Goal: Task Accomplishment & Management: Complete application form

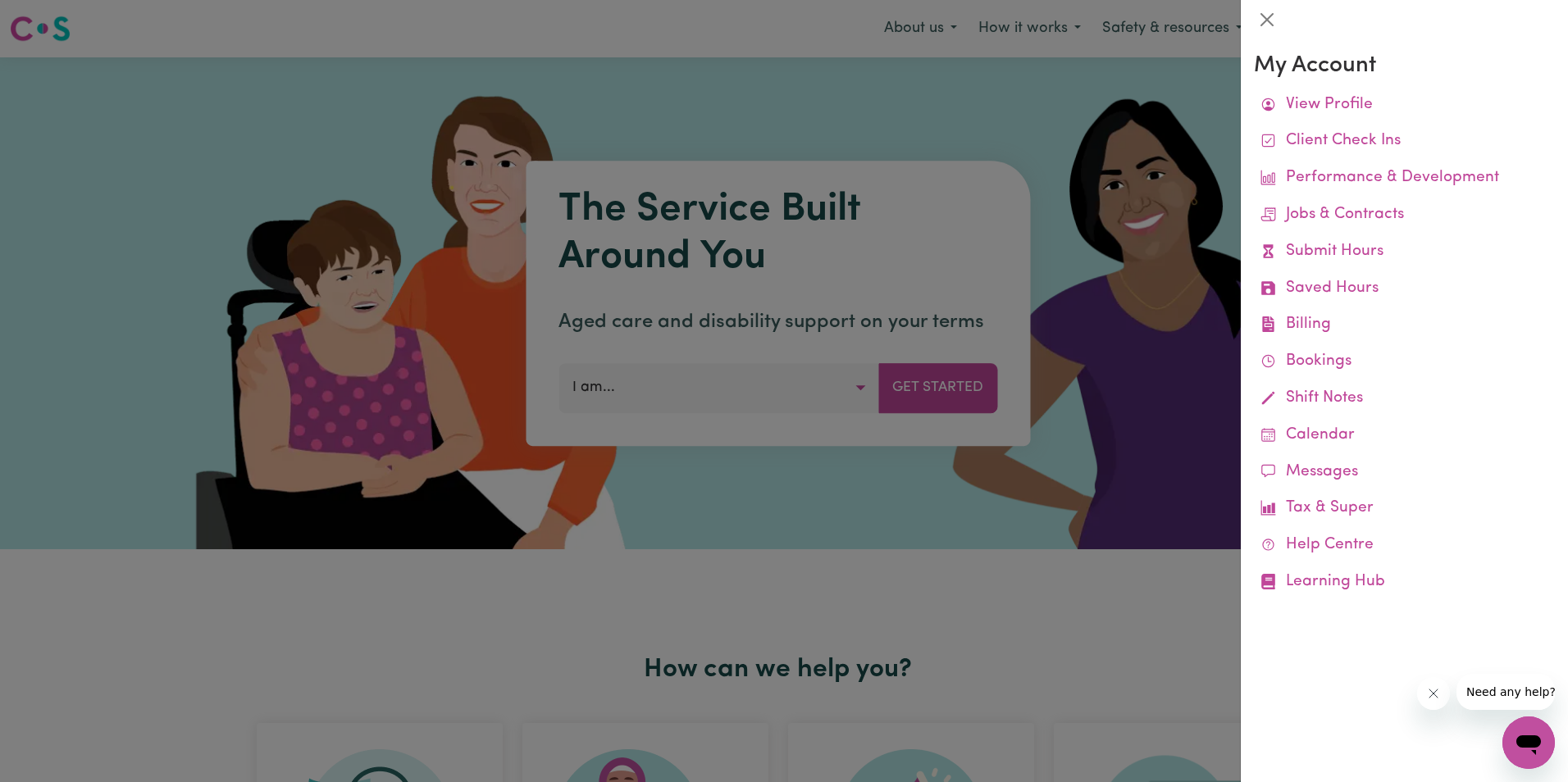
click at [1319, 257] on link "Submit Hours" at bounding box center [1404, 253] width 301 height 37
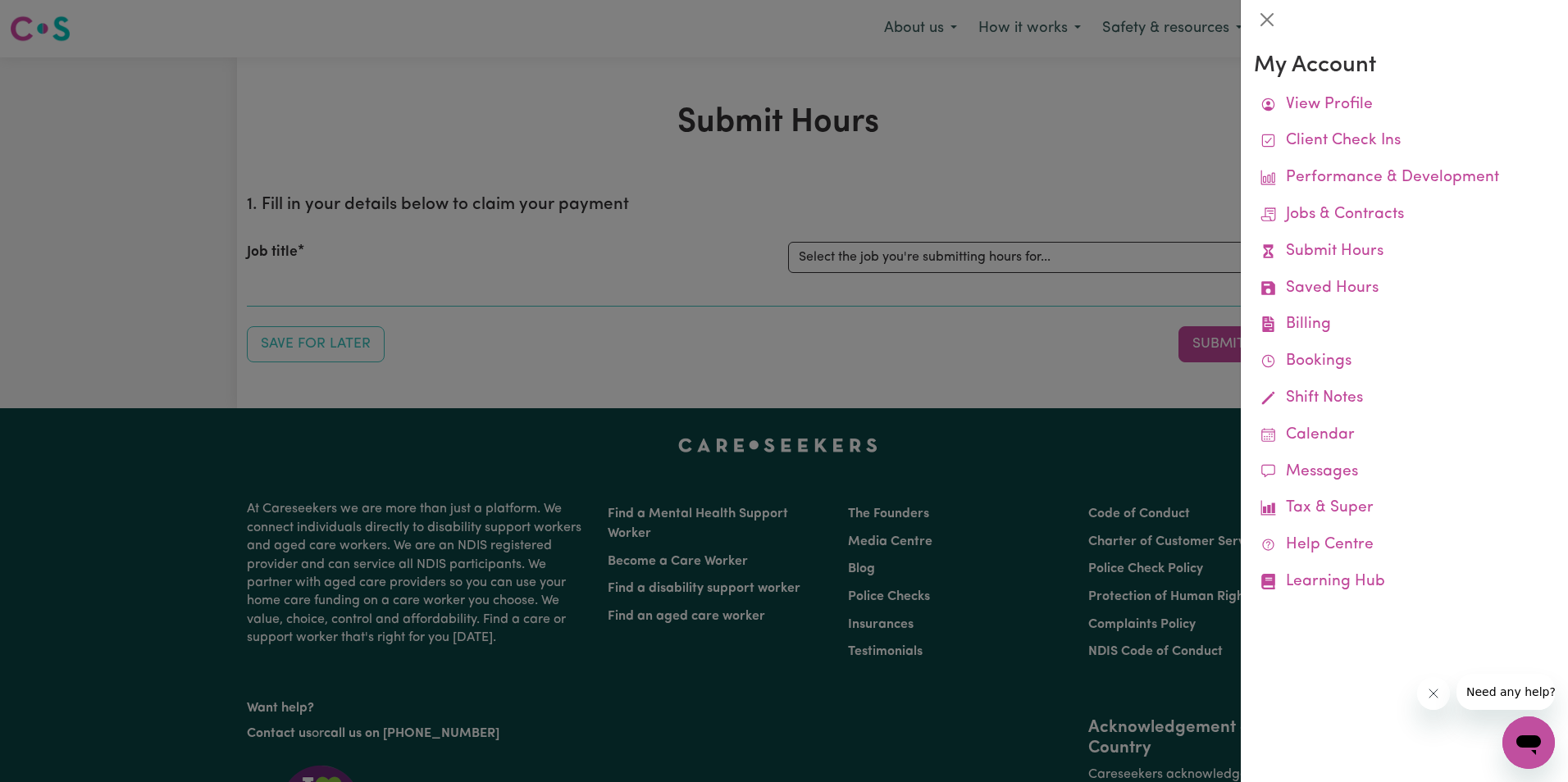
click at [1013, 253] on div at bounding box center [784, 391] width 1568 height 782
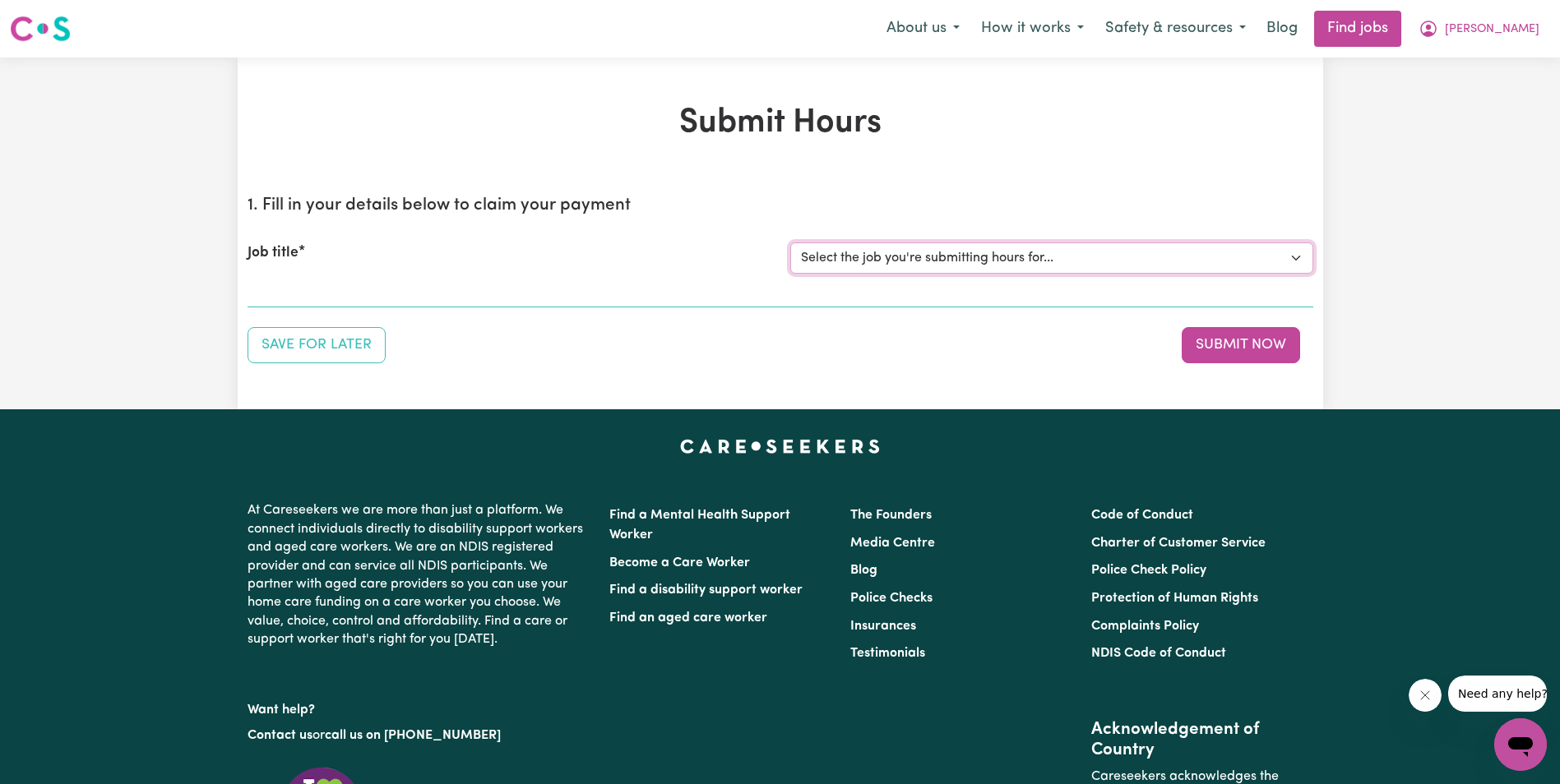
click at [1015, 254] on select "Select the job you're submitting hours for... [[PERSON_NAME]] Support Worker in…" at bounding box center [1052, 258] width 523 height 32
select select "11643"
click at [791, 242] on select "Select the job you're submitting hours for... [[PERSON_NAME]] Support Worker in…" at bounding box center [1052, 258] width 523 height 32
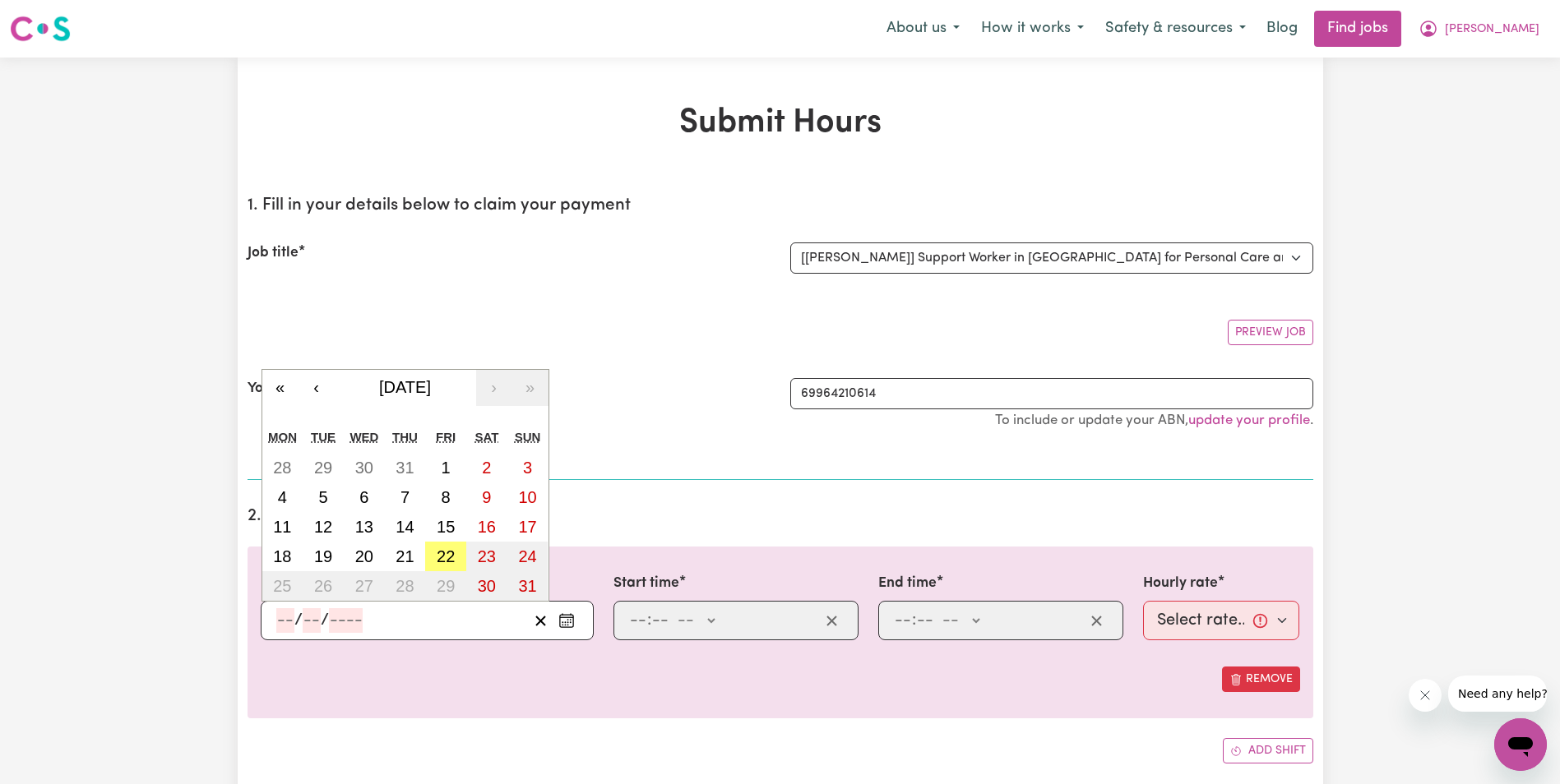
click at [289, 623] on input "number" at bounding box center [285, 621] width 18 height 25
click at [367, 496] on abbr "6" at bounding box center [364, 496] width 9 height 18
type input "[DATE]"
type input "6"
type input "8"
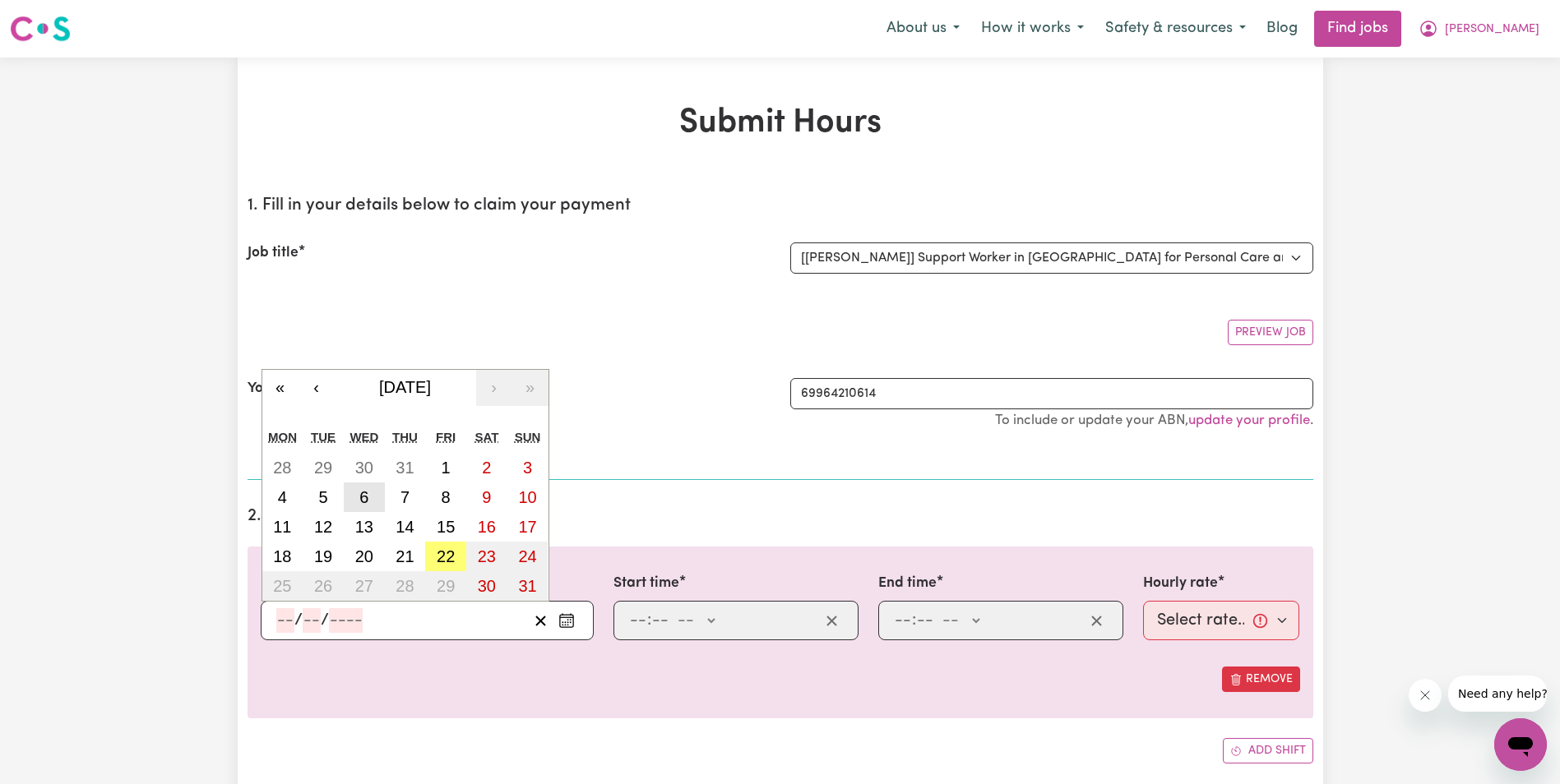
type input "2025"
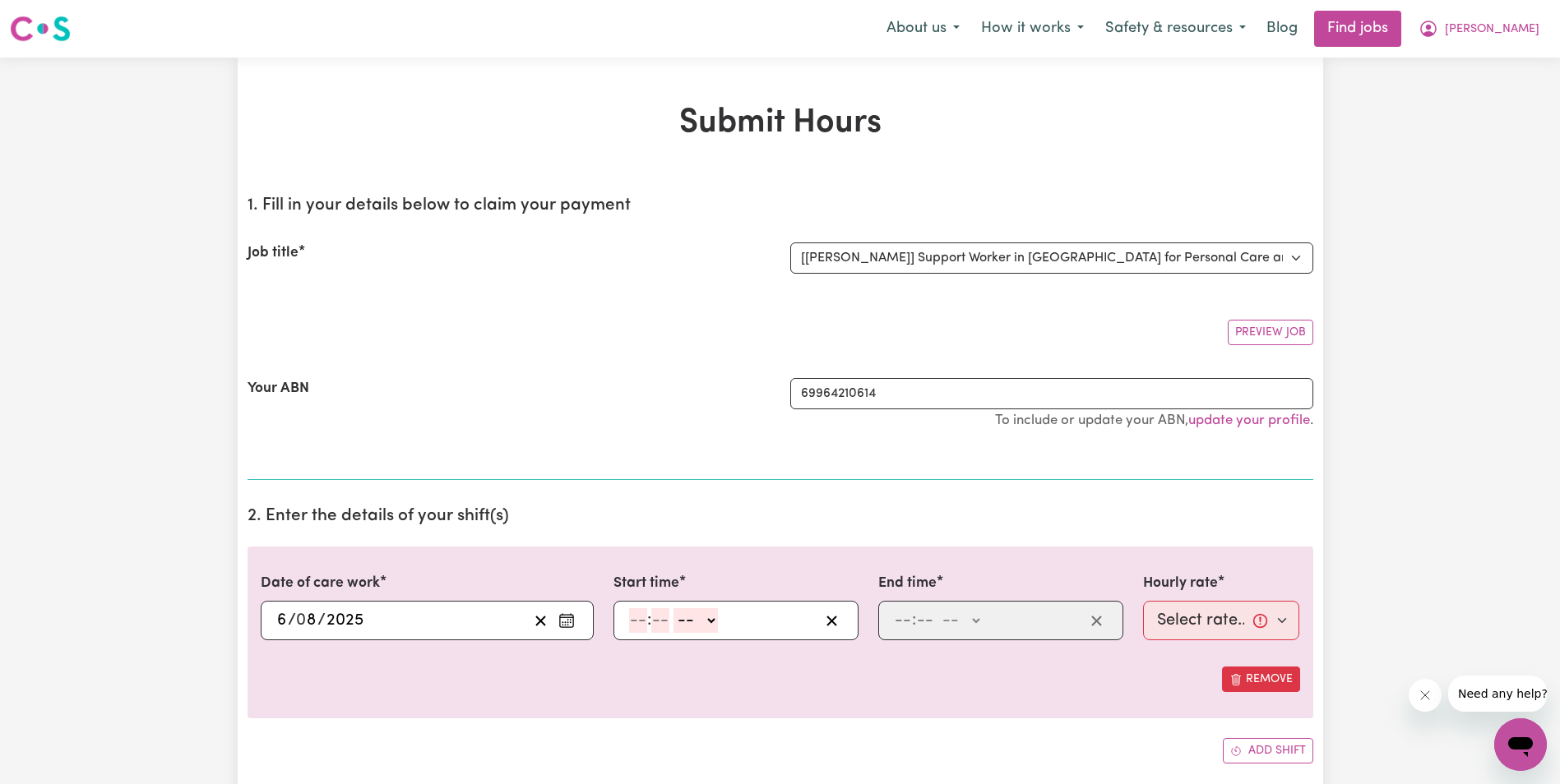
click at [648, 622] on span ":" at bounding box center [649, 620] width 4 height 18
click at [631, 619] on input "number" at bounding box center [638, 621] width 18 height 25
type input "8"
type input "30"
drag, startPoint x: 704, startPoint y: 620, endPoint x: 706, endPoint y: 628, distance: 8.2
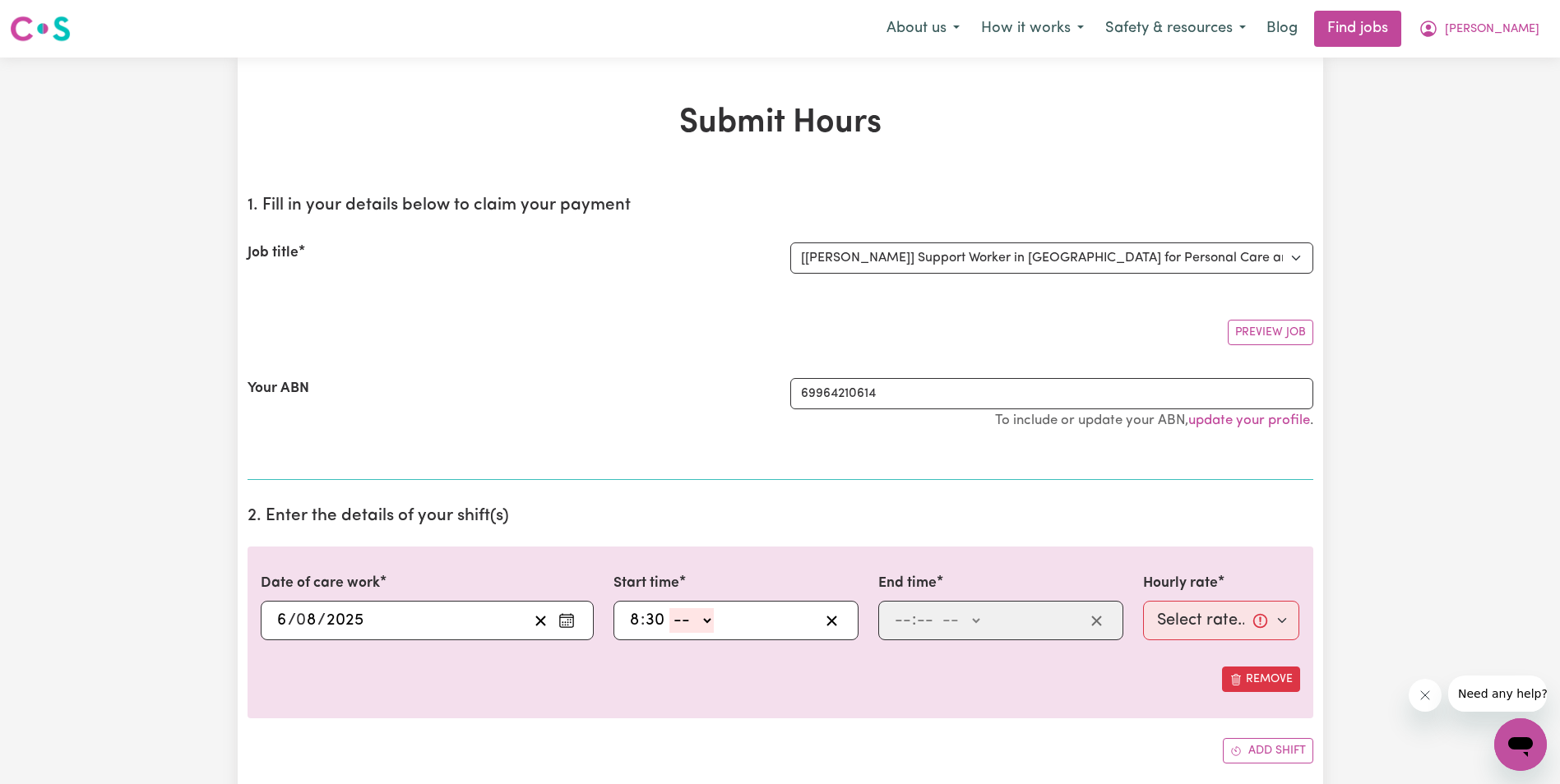
click at [706, 624] on select "-- AM PM" at bounding box center [691, 621] width 45 height 25
select select "am"
click at [669, 609] on select "-- AM PM" at bounding box center [691, 621] width 45 height 25
type input "08:30"
click at [901, 624] on input "number" at bounding box center [902, 621] width 18 height 25
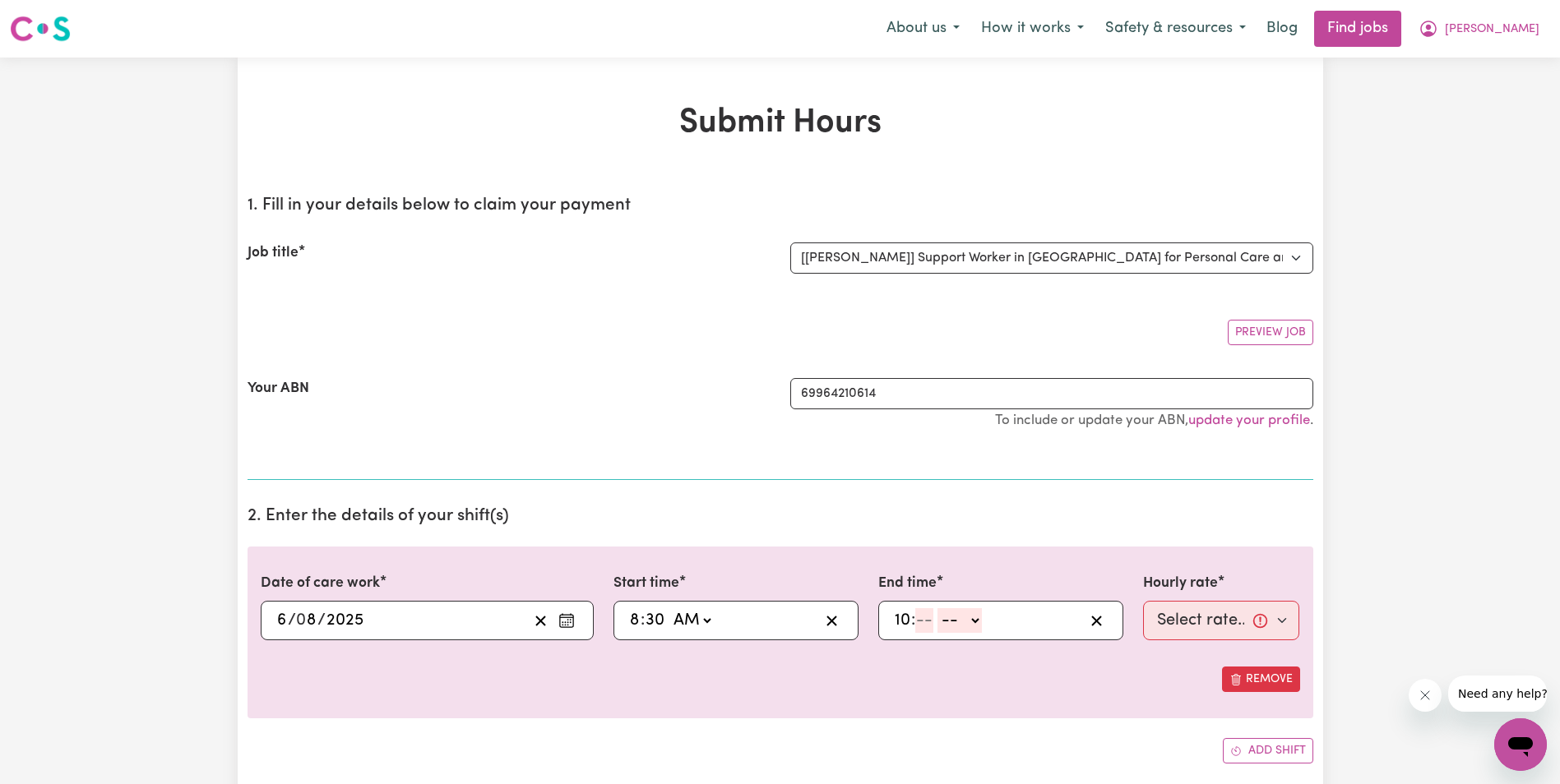
type input "10"
type input "30"
click at [973, 625] on select "-- AM PM" at bounding box center [962, 621] width 45 height 25
select select "am"
click at [940, 609] on select "-- AM PM" at bounding box center [962, 621] width 45 height 25
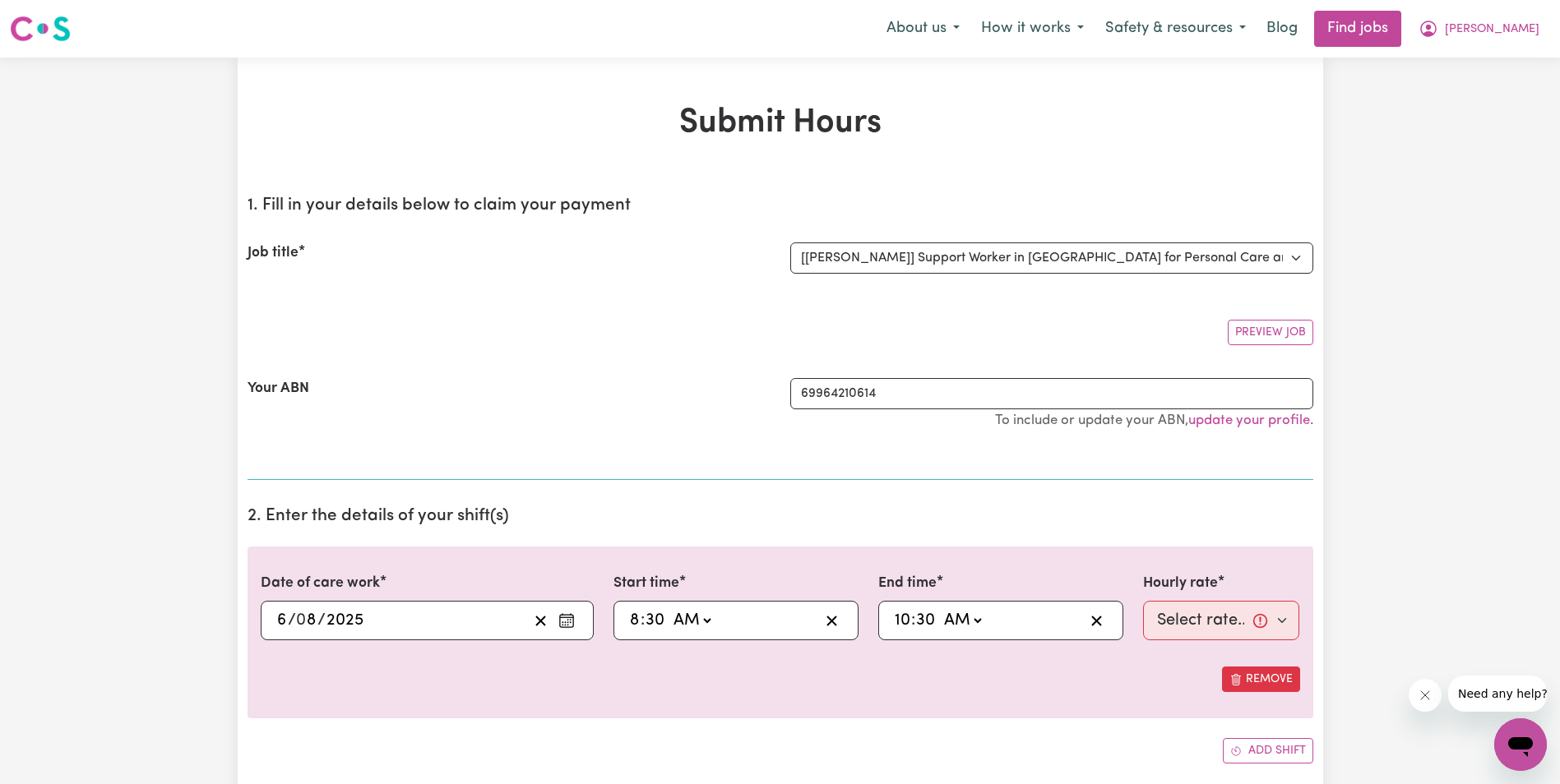
type input "10:30"
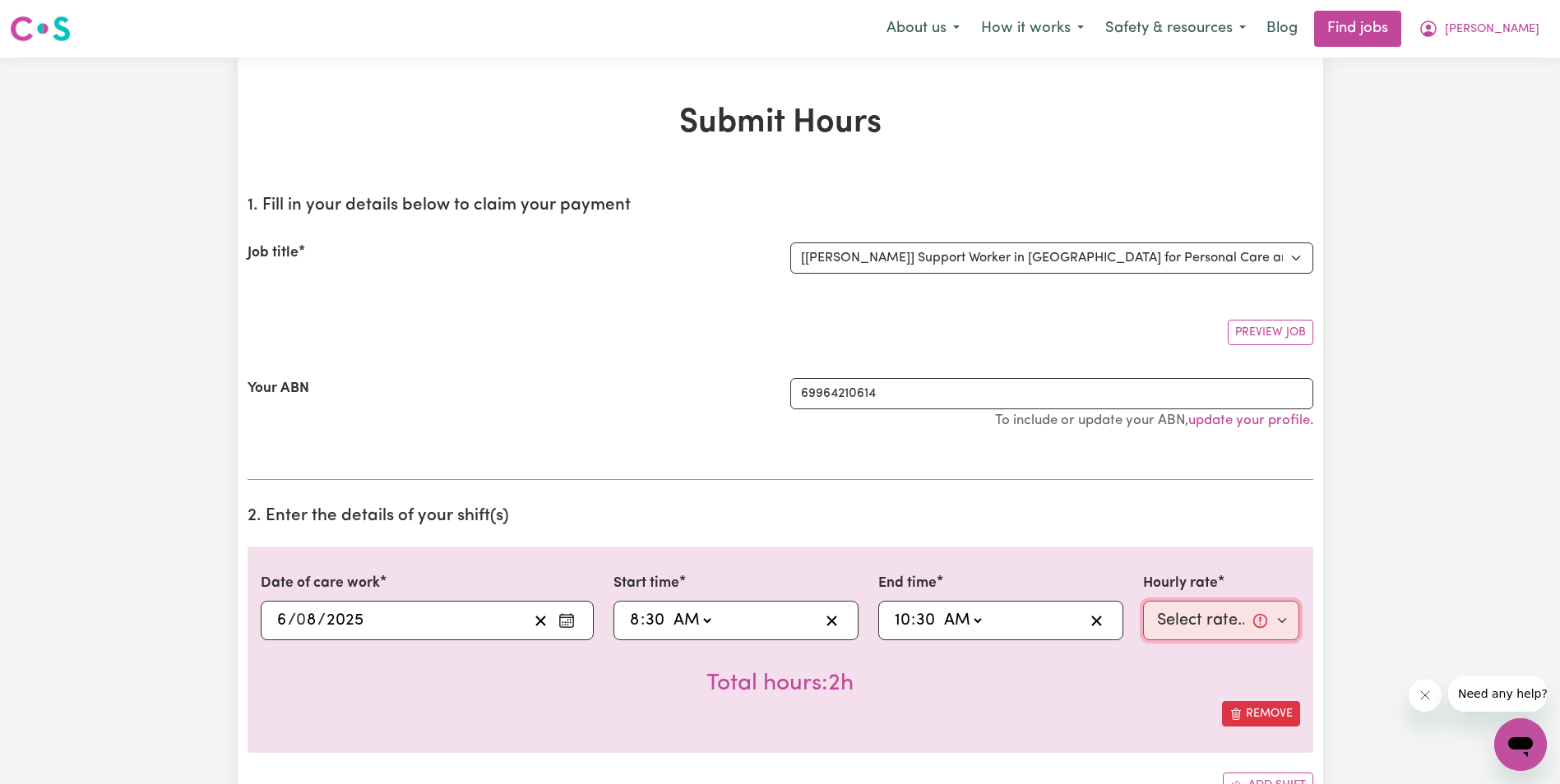
click at [1225, 623] on select "Select rate... $63.00 (Weekday) $63.00 ([DATE]) $63.00 ([DATE])" at bounding box center [1221, 621] width 157 height 40
click at [285, 621] on input "6" at bounding box center [282, 621] width 11 height 25
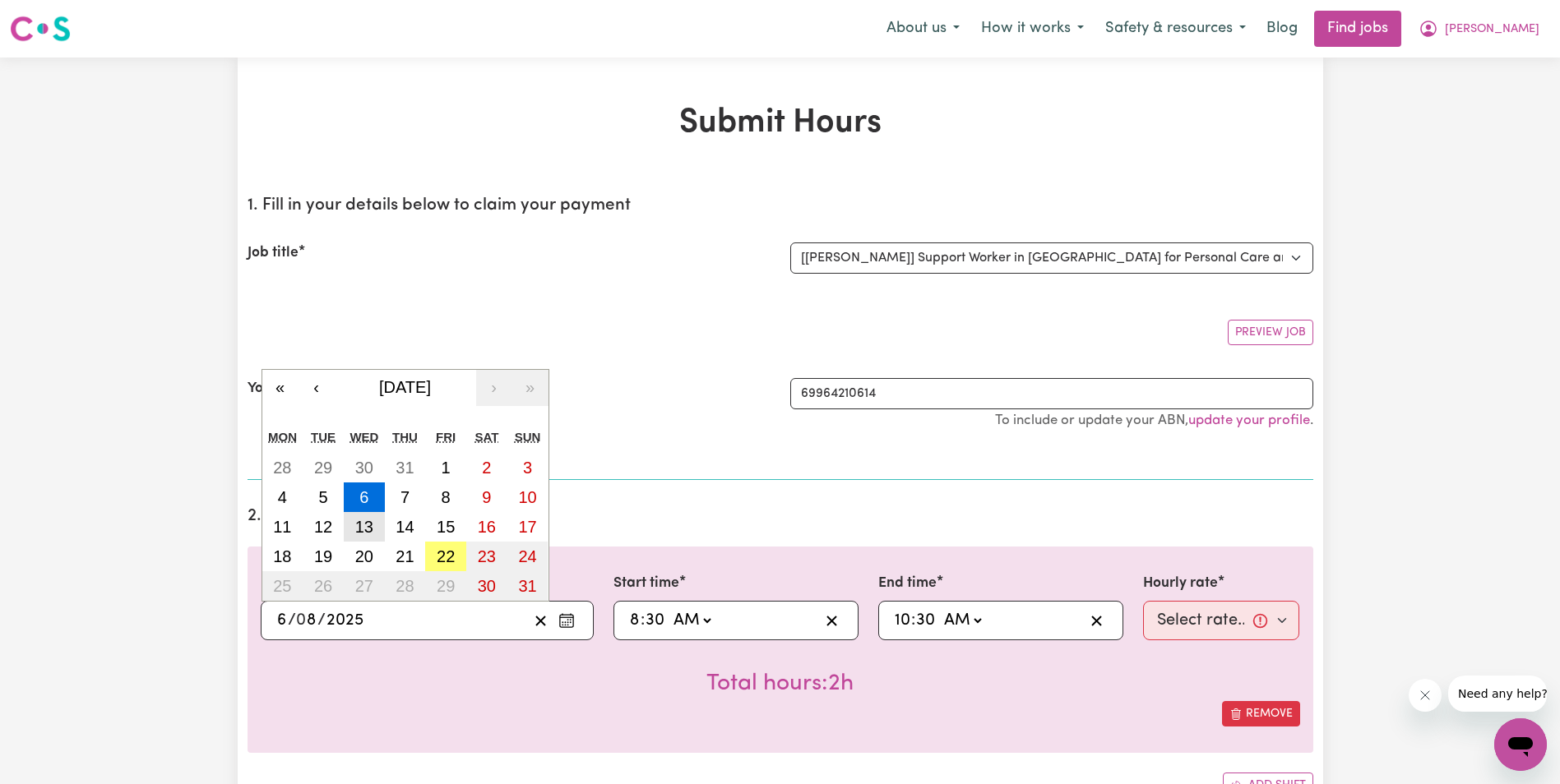
click at [366, 527] on abbr "13" at bounding box center [364, 526] width 18 height 18
type input "[DATE]"
type input "13"
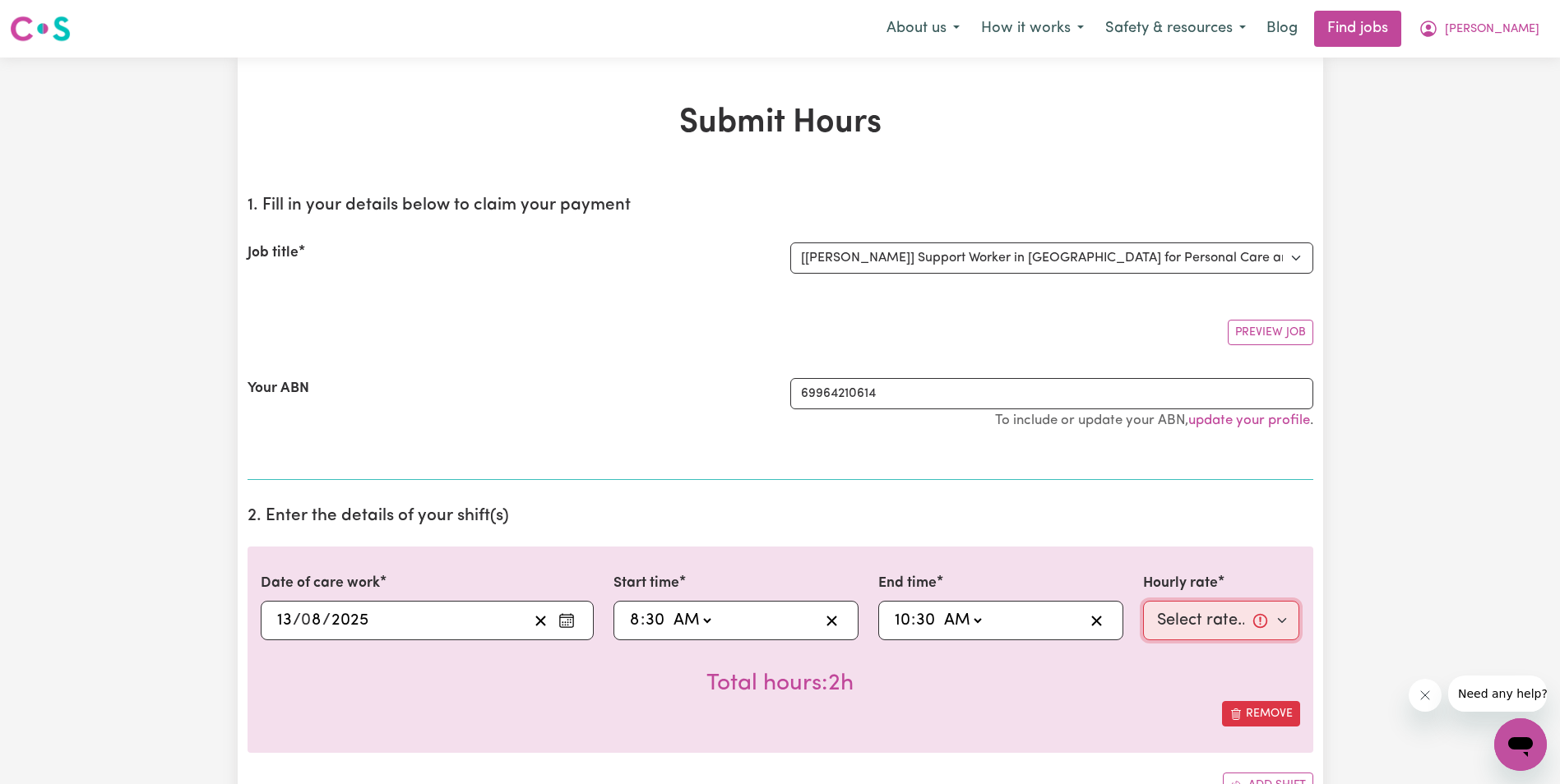
click at [1221, 624] on select "Select rate... $63.00 (Weekday) $63.00 ([DATE]) $63.00 ([DATE])" at bounding box center [1221, 621] width 157 height 40
click at [295, 622] on span "/" at bounding box center [296, 620] width 8 height 18
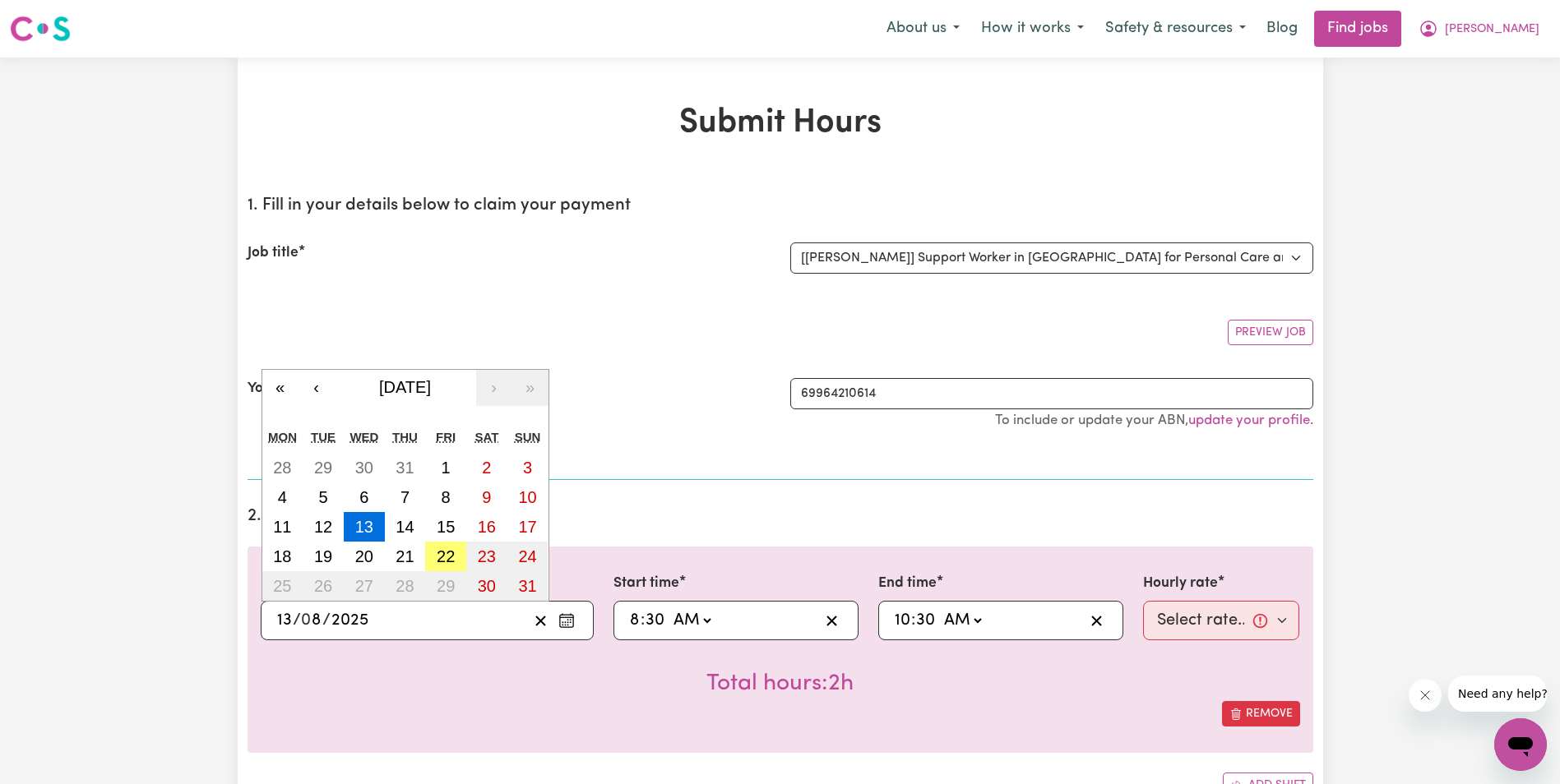
click at [289, 622] on input "13" at bounding box center [285, 621] width 17 height 25
click at [374, 557] on button "20" at bounding box center [364, 557] width 41 height 30
type input "[DATE]"
type input "20"
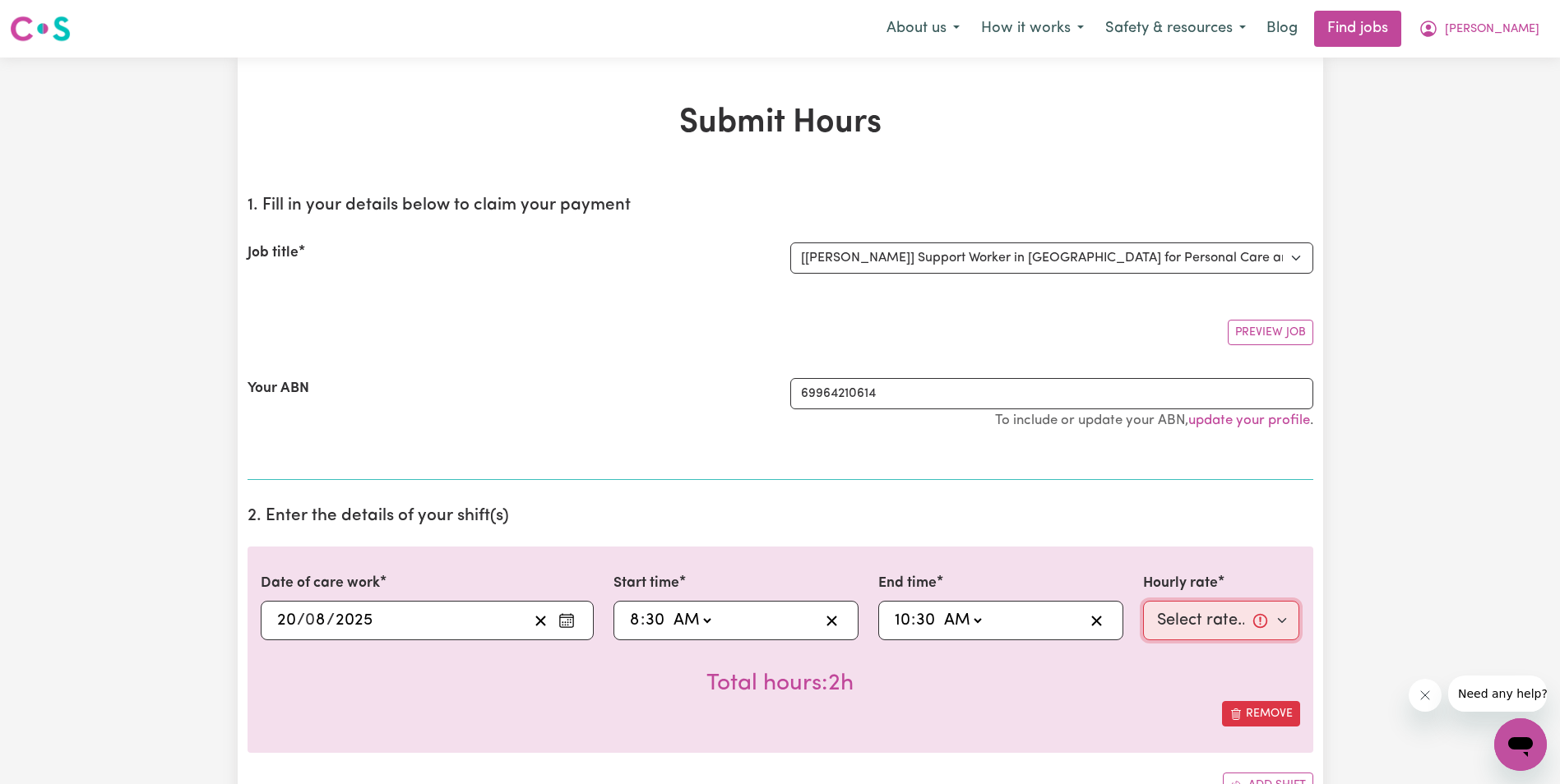
click at [1166, 627] on select "Select rate... $63.00 (Weekday) $63.00 ([DATE]) $63.00 ([DATE])" at bounding box center [1221, 621] width 157 height 40
